Goal: Task Accomplishment & Management: Manage account settings

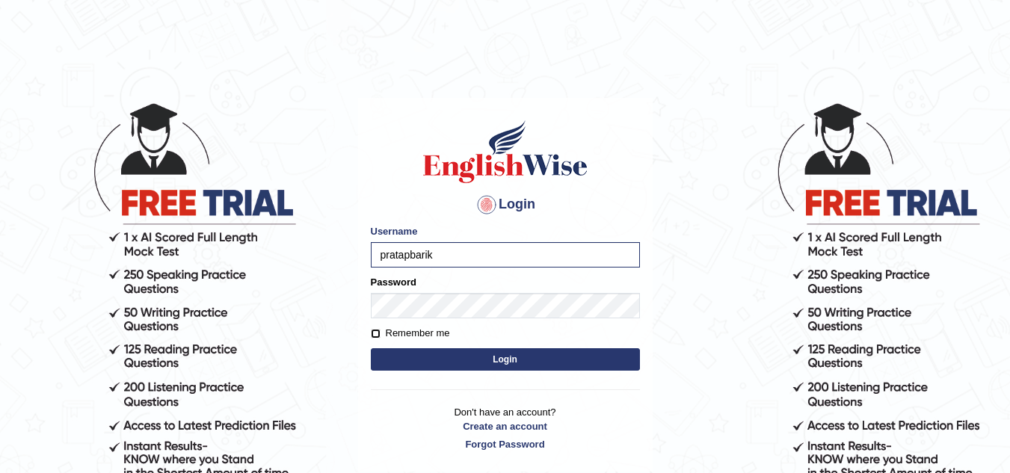
click at [374, 330] on input "Remember me" at bounding box center [376, 334] width 10 height 10
checkbox input "true"
click at [471, 352] on button "Login" at bounding box center [505, 359] width 269 height 22
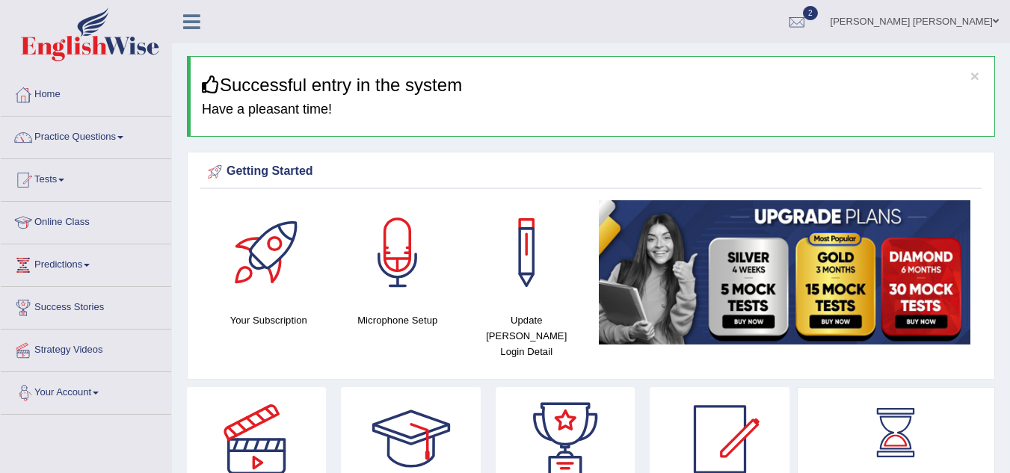
click at [99, 393] on span at bounding box center [96, 393] width 6 height 3
click at [540, 330] on h4 "Update Pearson Login Detail" at bounding box center [526, 335] width 114 height 47
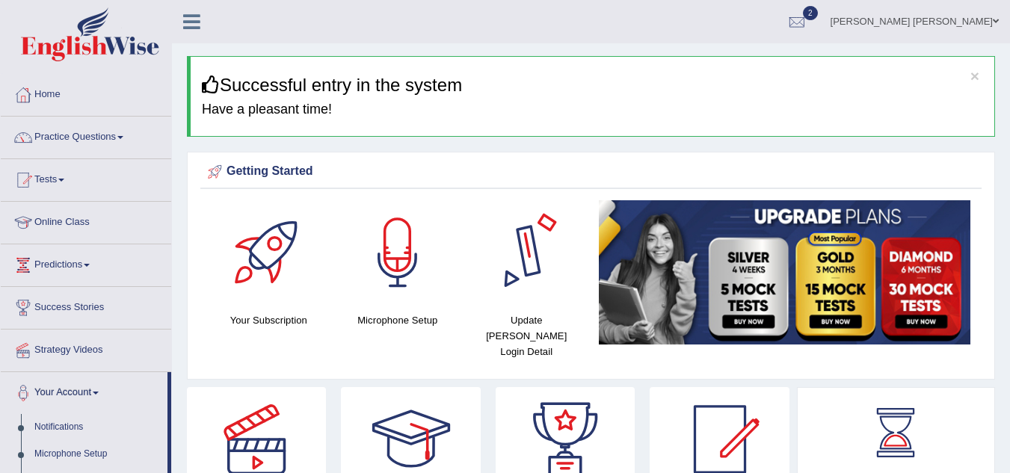
click at [520, 252] on div at bounding box center [526, 252] width 105 height 105
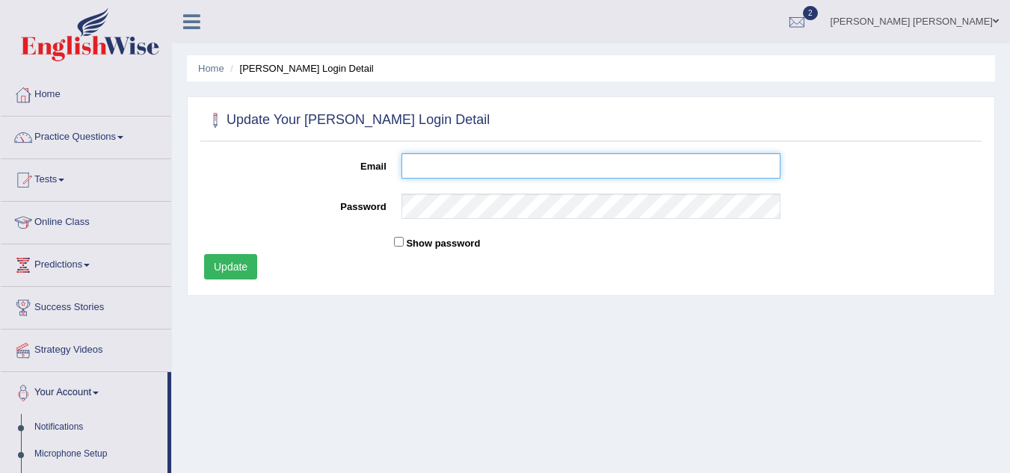
click at [465, 178] on input "Email" at bounding box center [591, 165] width 380 height 25
click at [465, 178] on input "cb.pratap.k@gmail.co" at bounding box center [591, 165] width 380 height 25
click at [519, 170] on input "cb.pratap.k@gmail.co" at bounding box center [591, 165] width 380 height 25
type input "cb.pratap.k@gmail.com"
click at [400, 241] on input "Show password" at bounding box center [399, 242] width 10 height 10
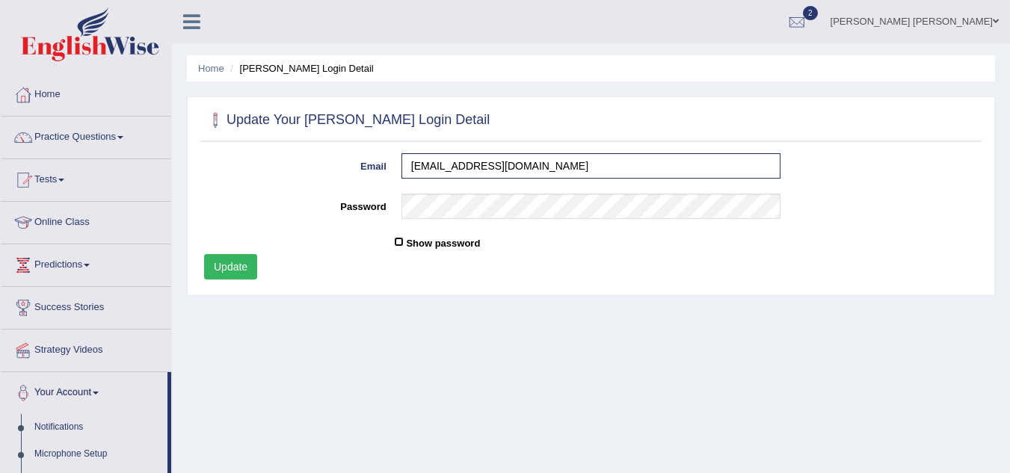
checkbox input "true"
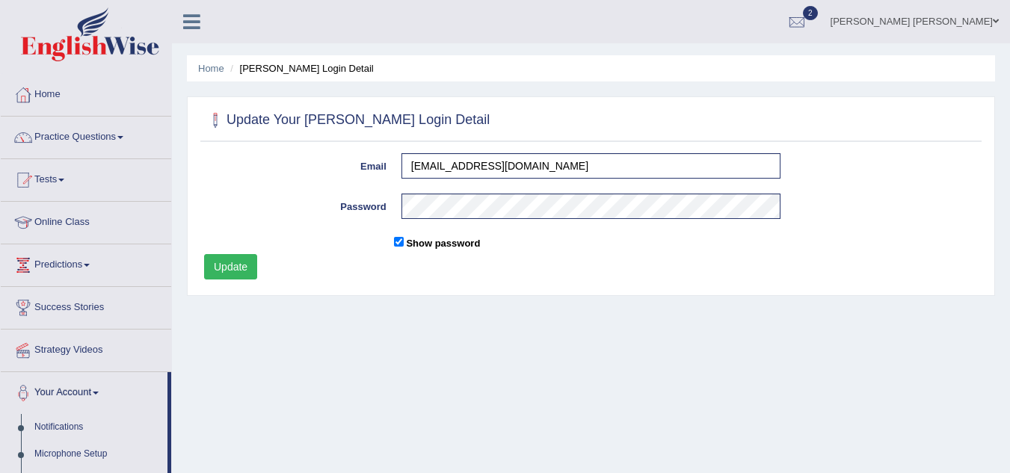
click at [245, 266] on button "Update" at bounding box center [230, 266] width 53 height 25
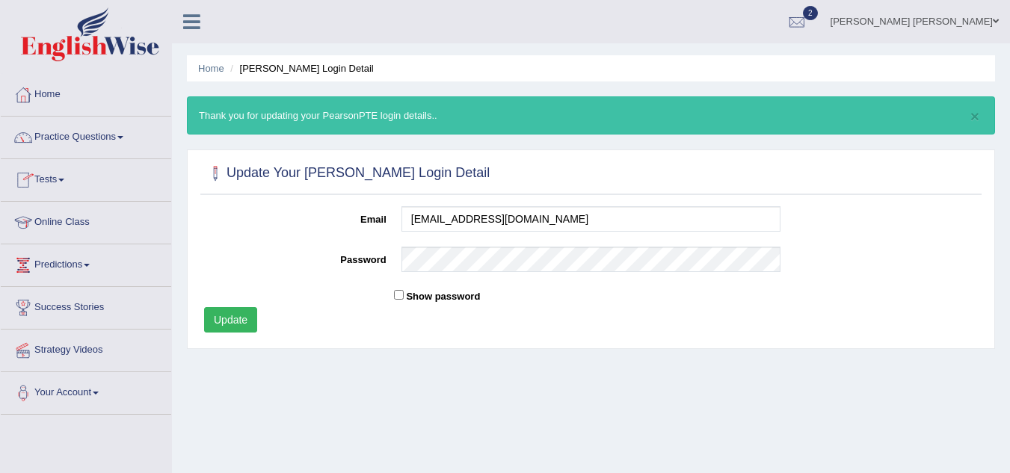
click at [190, 31] on icon at bounding box center [191, 21] width 17 height 19
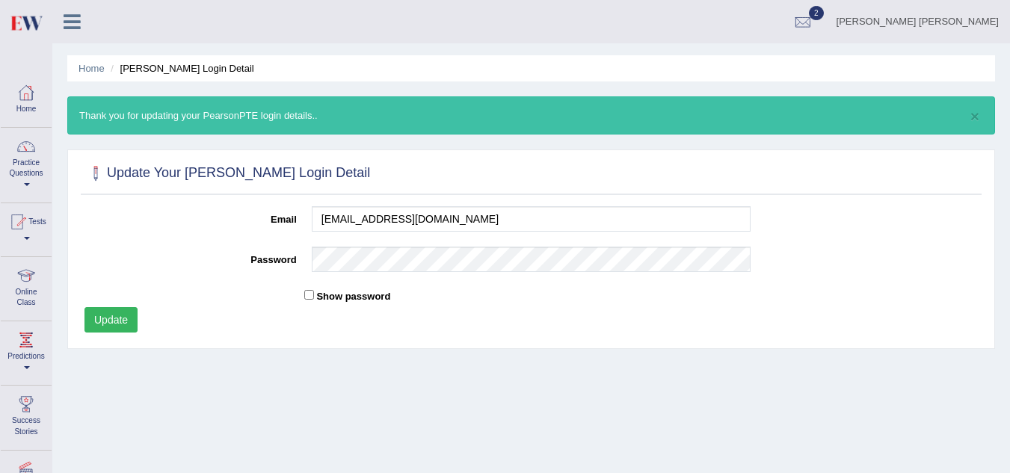
click at [29, 108] on link "Home" at bounding box center [26, 98] width 51 height 49
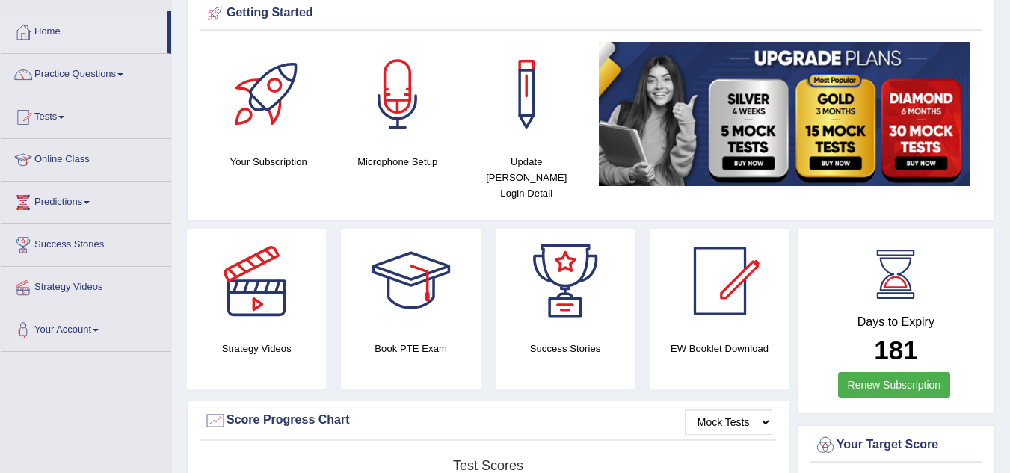
scroll to position [52, 0]
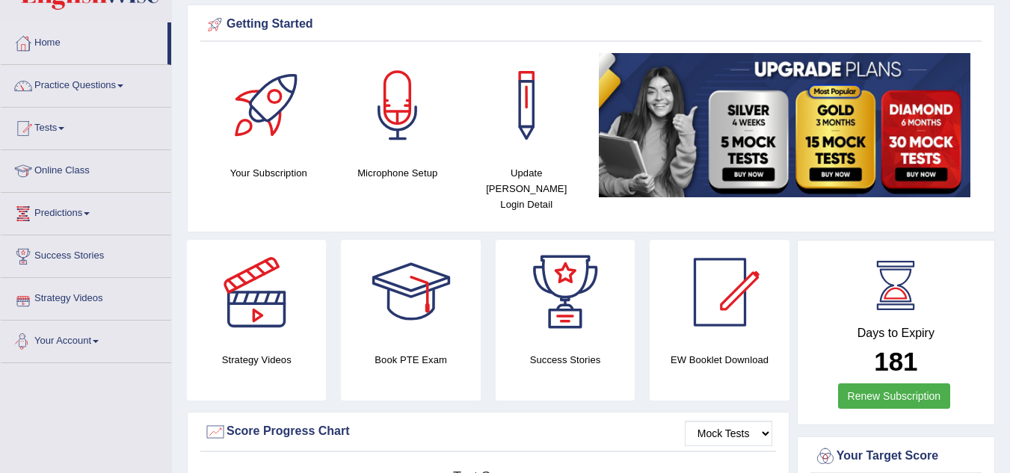
click at [97, 336] on link "Your Account" at bounding box center [86, 339] width 170 height 37
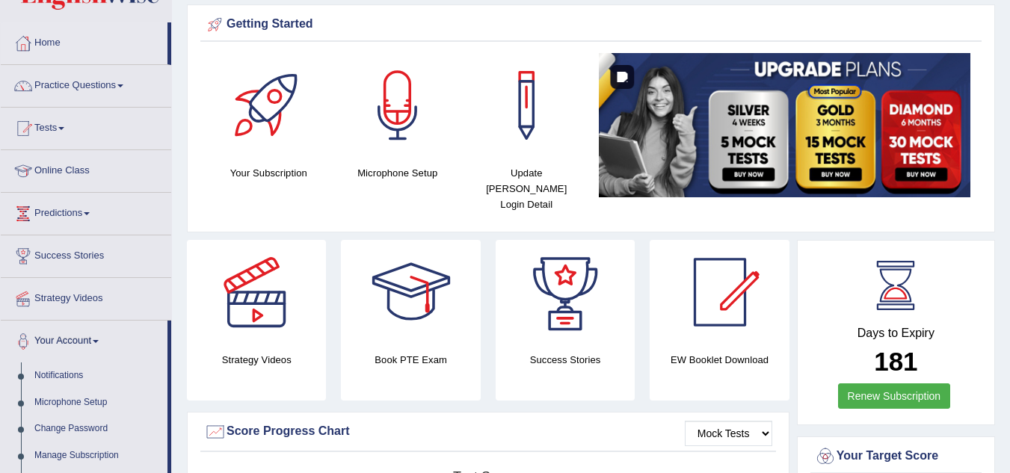
click at [922, 161] on img at bounding box center [785, 125] width 372 height 144
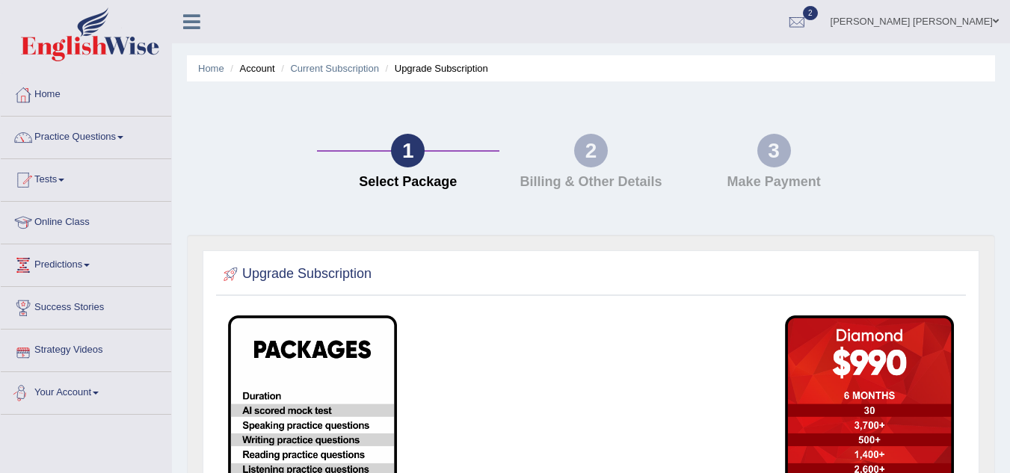
click at [105, 396] on link "Your Account" at bounding box center [86, 390] width 170 height 37
click at [324, 69] on link "Current Subscription" at bounding box center [334, 68] width 89 height 11
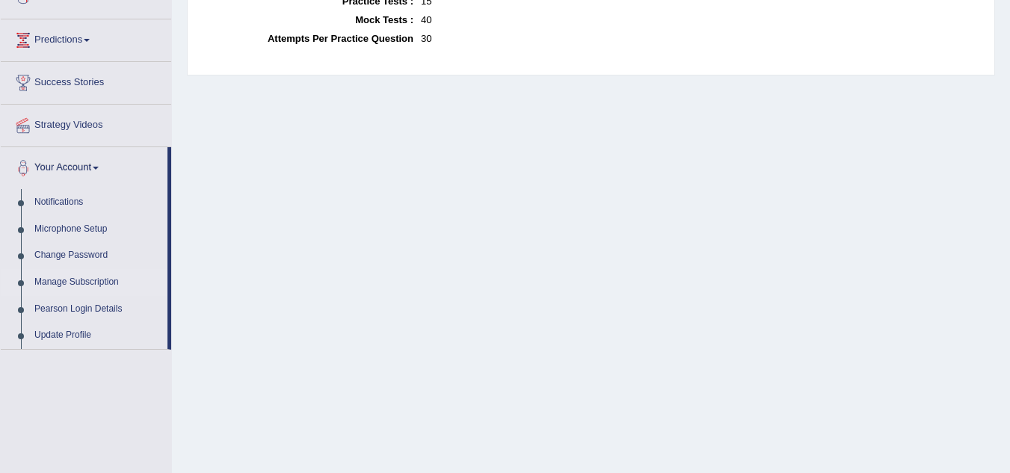
scroll to position [222, 0]
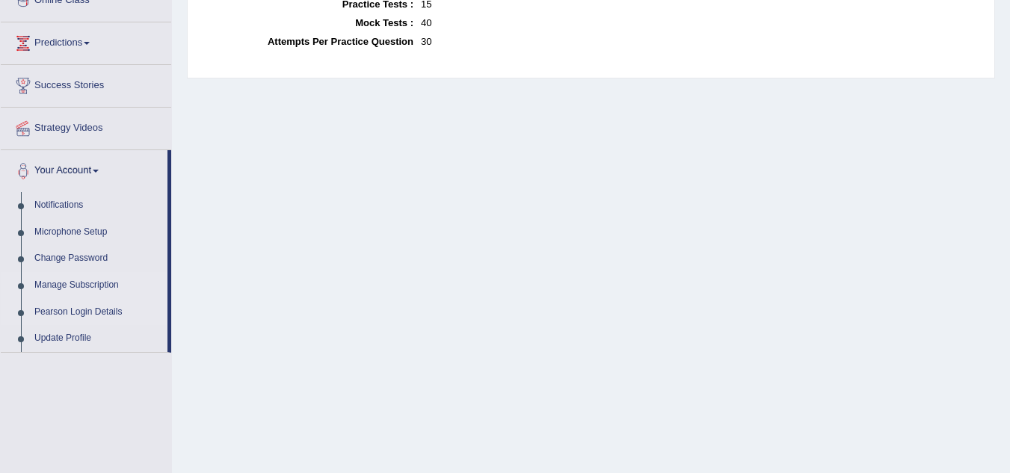
click at [43, 318] on link "Pearson Login Details" at bounding box center [98, 312] width 140 height 27
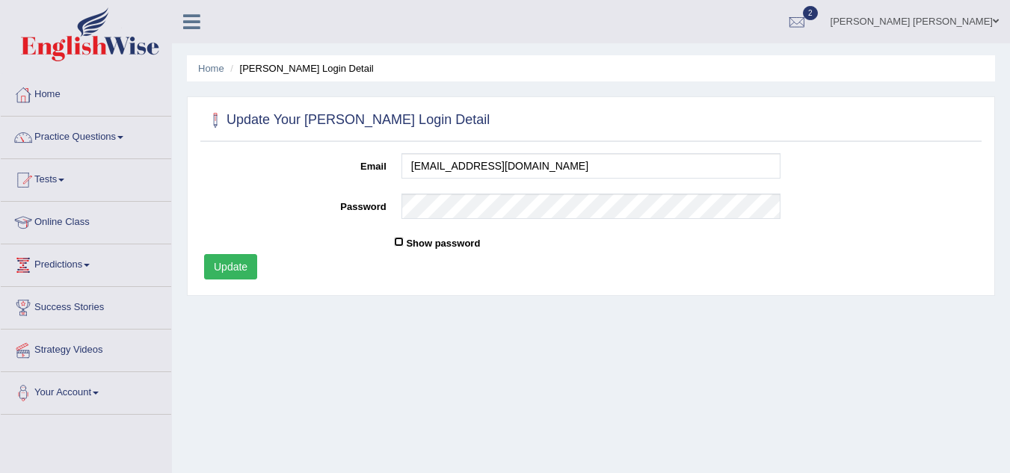
click at [399, 244] on input "Show password" at bounding box center [399, 242] width 10 height 10
checkbox input "true"
click at [323, 324] on div "Home Pearson Login Detail Update Your Pearson Login Detail Please fix the follo…" at bounding box center [591, 373] width 838 height 747
click at [32, 97] on div at bounding box center [23, 95] width 22 height 22
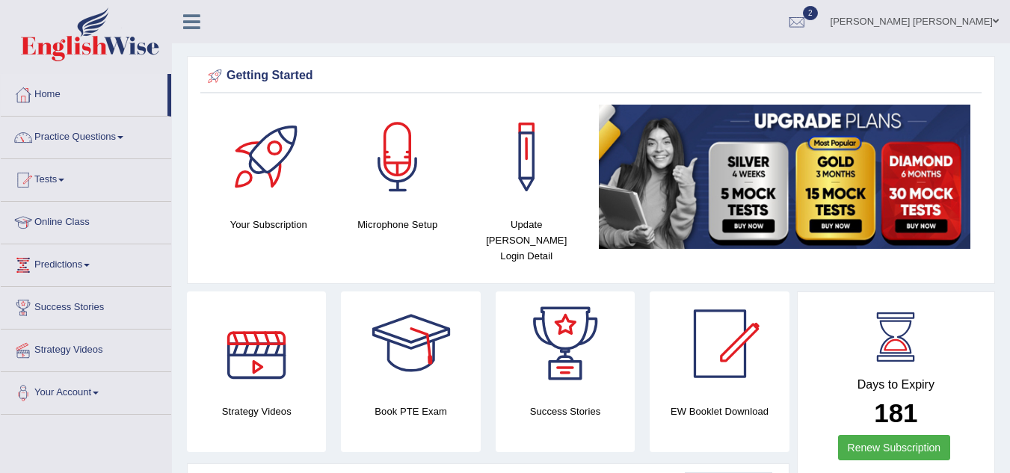
click at [261, 374] on div at bounding box center [256, 343] width 105 height 105
